Goal: Task Accomplishment & Management: Complete application form

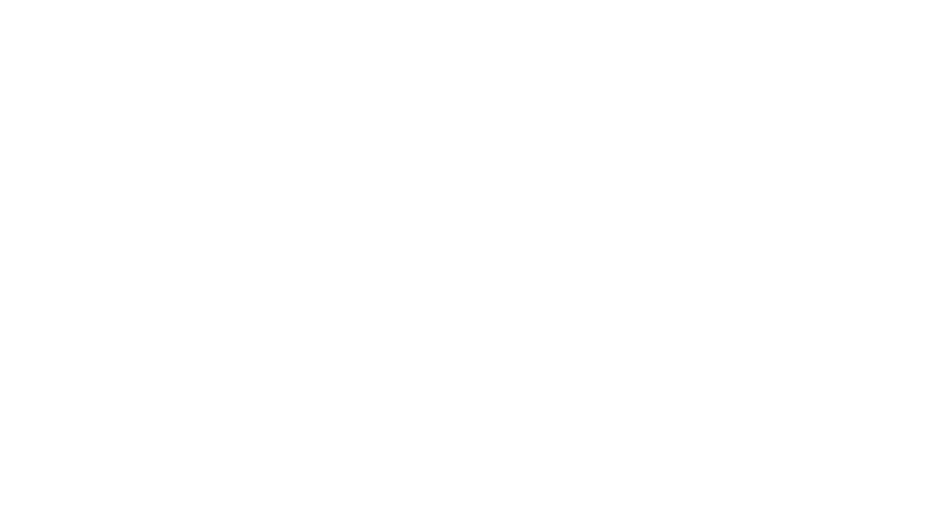
scroll to position [10, 0]
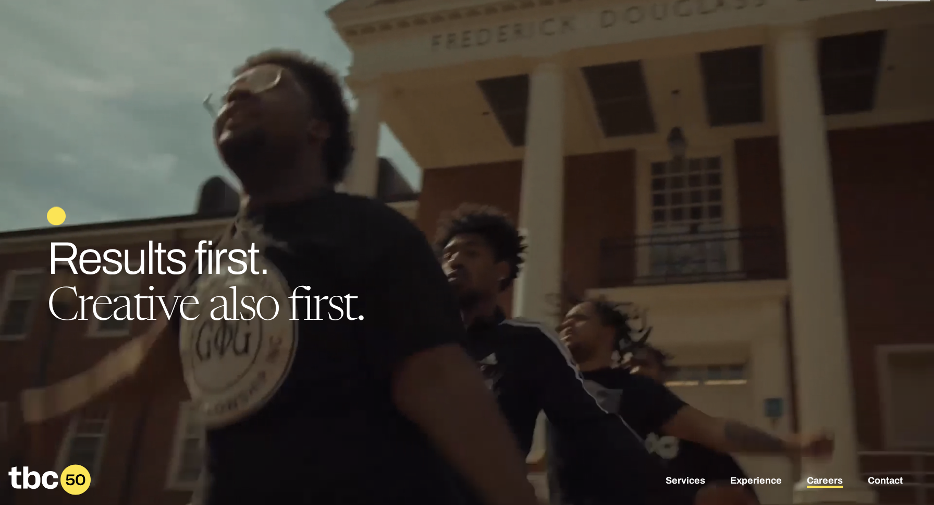
click at [818, 484] on link "Careers" at bounding box center [825, 481] width 36 height 13
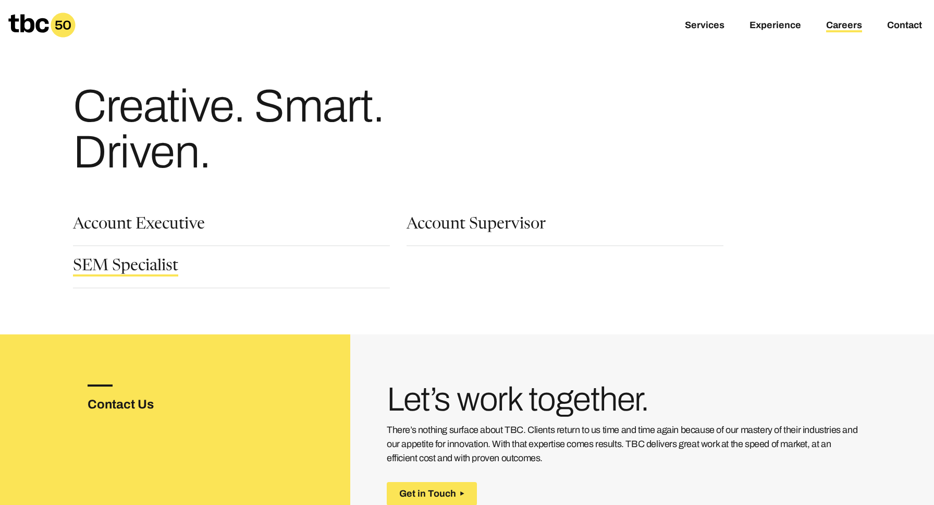
click at [137, 270] on link "SEM Specialist" at bounding box center [125, 268] width 105 height 18
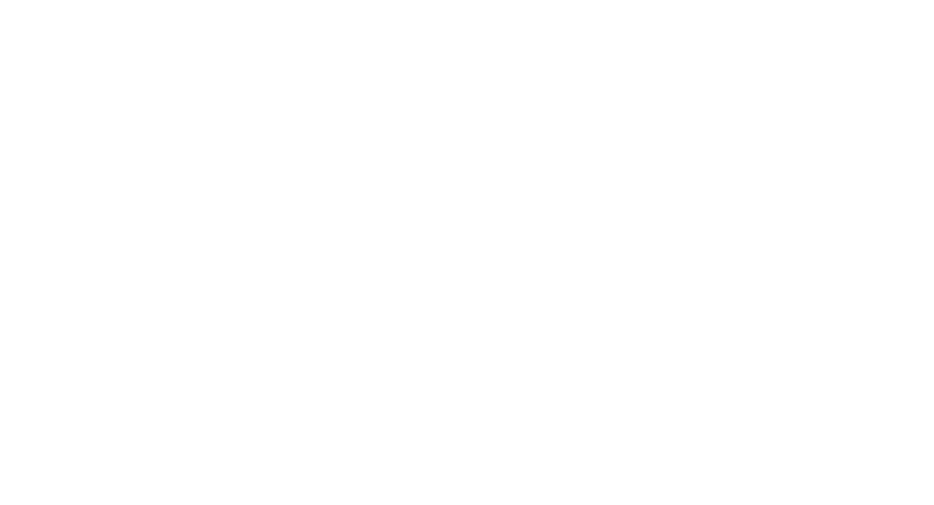
scroll to position [10, 0]
